Goal: Find specific page/section: Find specific page/section

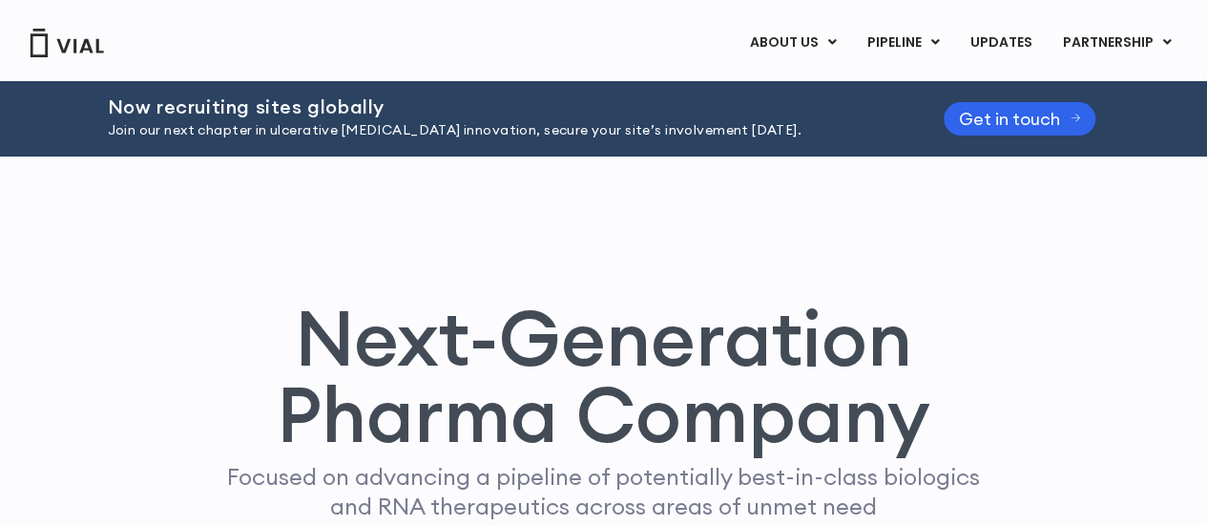
click at [61, 44] on img at bounding box center [67, 43] width 76 height 29
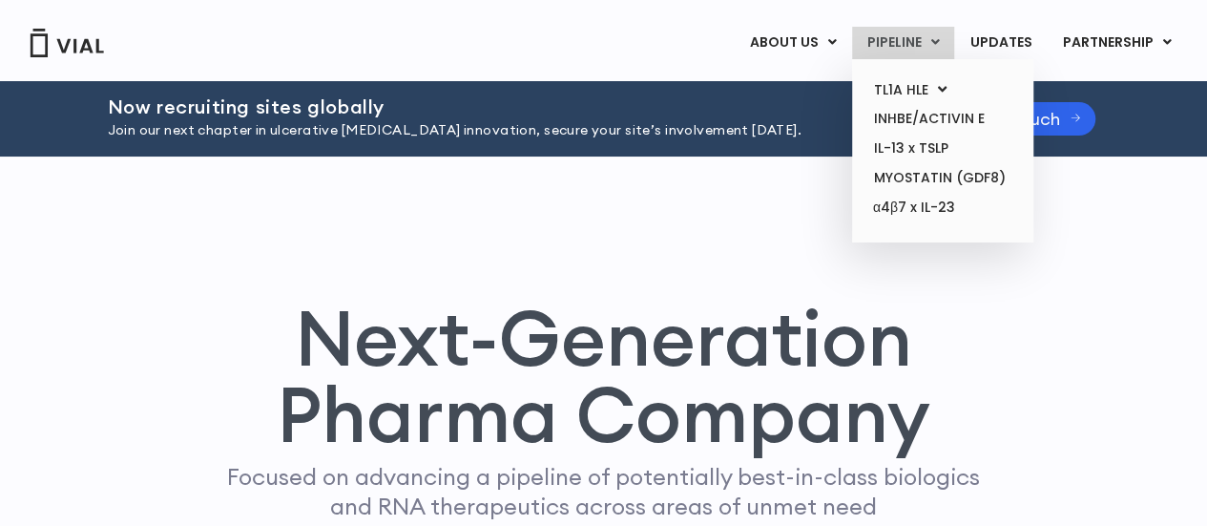
click at [906, 37] on link "PIPELINE" at bounding box center [903, 43] width 102 height 32
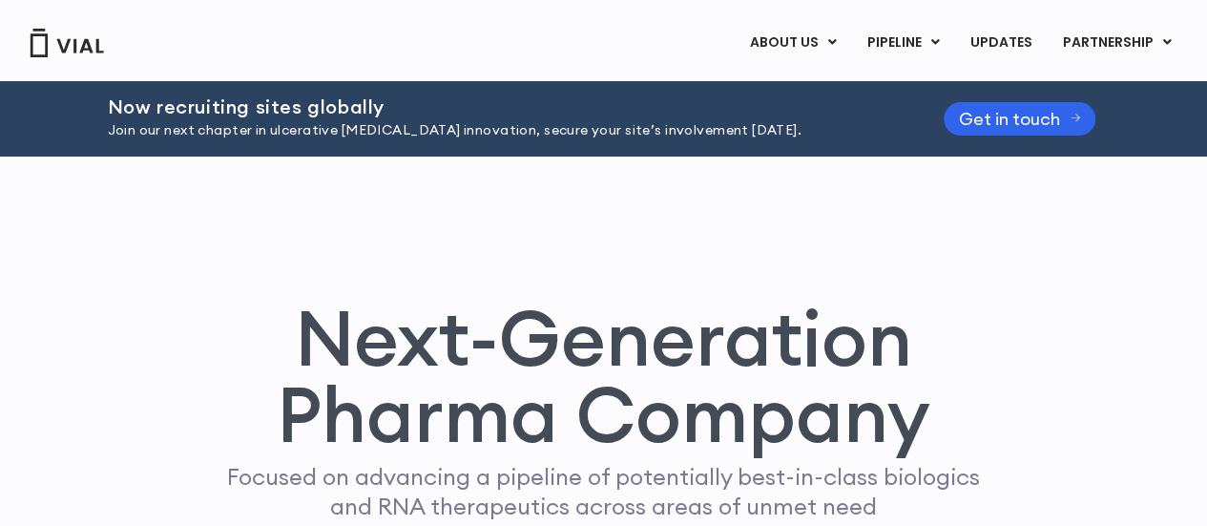
click at [78, 47] on img at bounding box center [67, 43] width 76 height 29
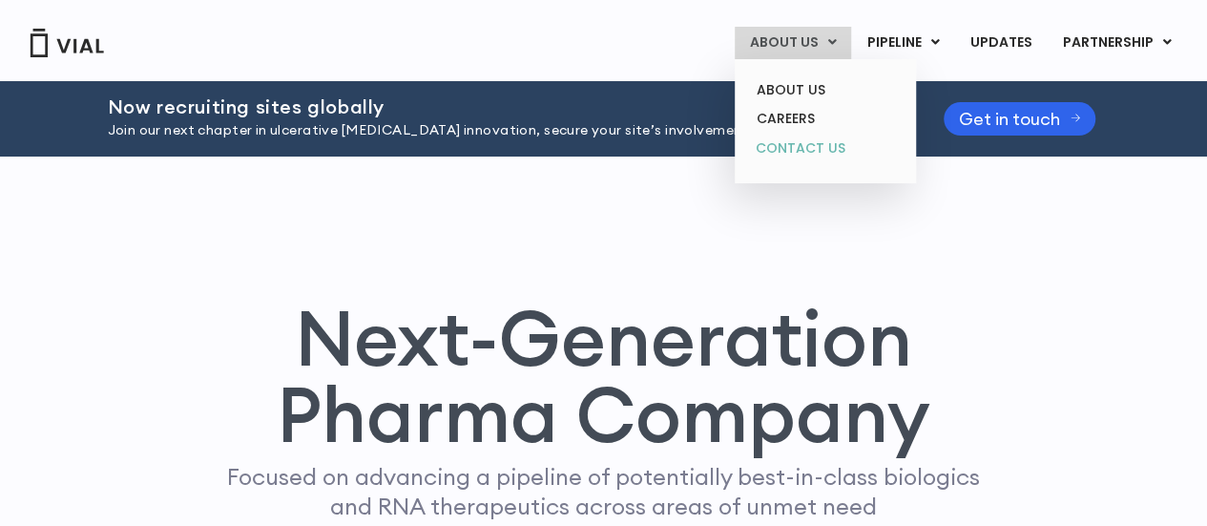
click at [800, 156] on link "CONTACT US" at bounding box center [824, 149] width 167 height 31
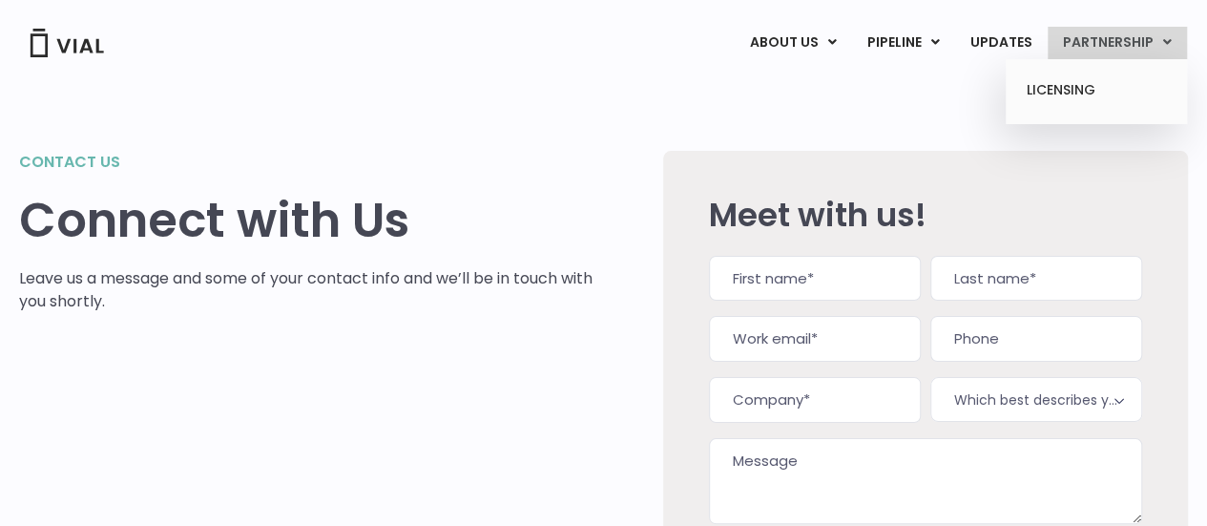
click at [1092, 38] on link "PARTNERSHIP" at bounding box center [1117, 43] width 139 height 32
